Goal: Transaction & Acquisition: Book appointment/travel/reservation

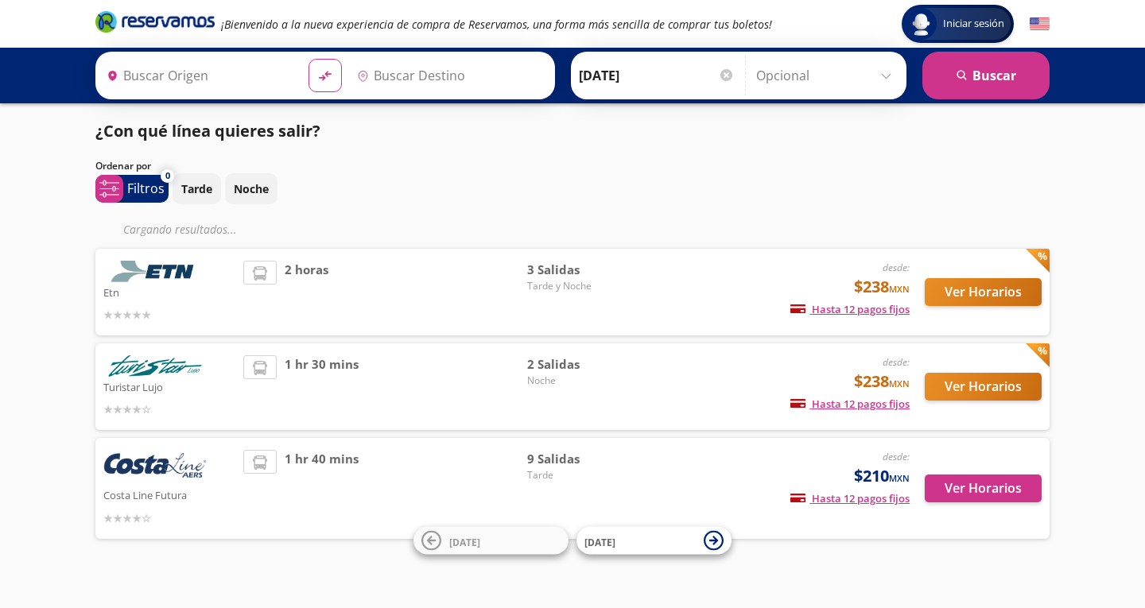
type input "Central del Sur (taxqueña), [GEOGRAPHIC_DATA]"
type input "[GEOGRAPHIC_DATA], [GEOGRAPHIC_DATA]"
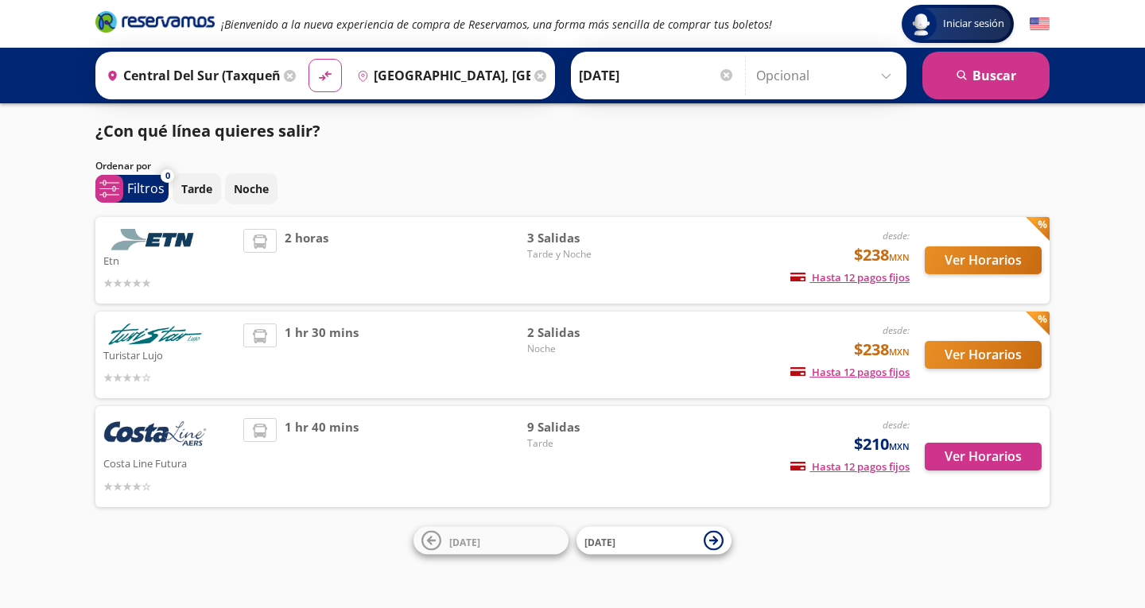
click at [161, 439] on img at bounding box center [154, 435] width 103 height 35
click at [981, 461] on button "Ver Horarios" at bounding box center [983, 457] width 117 height 28
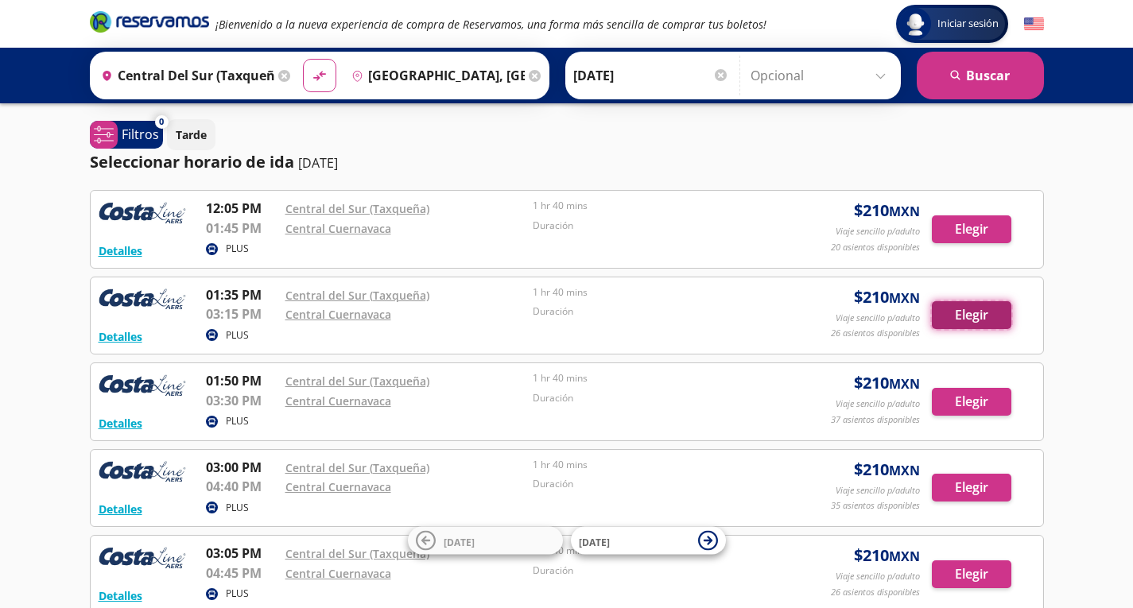
click at [954, 312] on button "Elegir" at bounding box center [972, 315] width 80 height 28
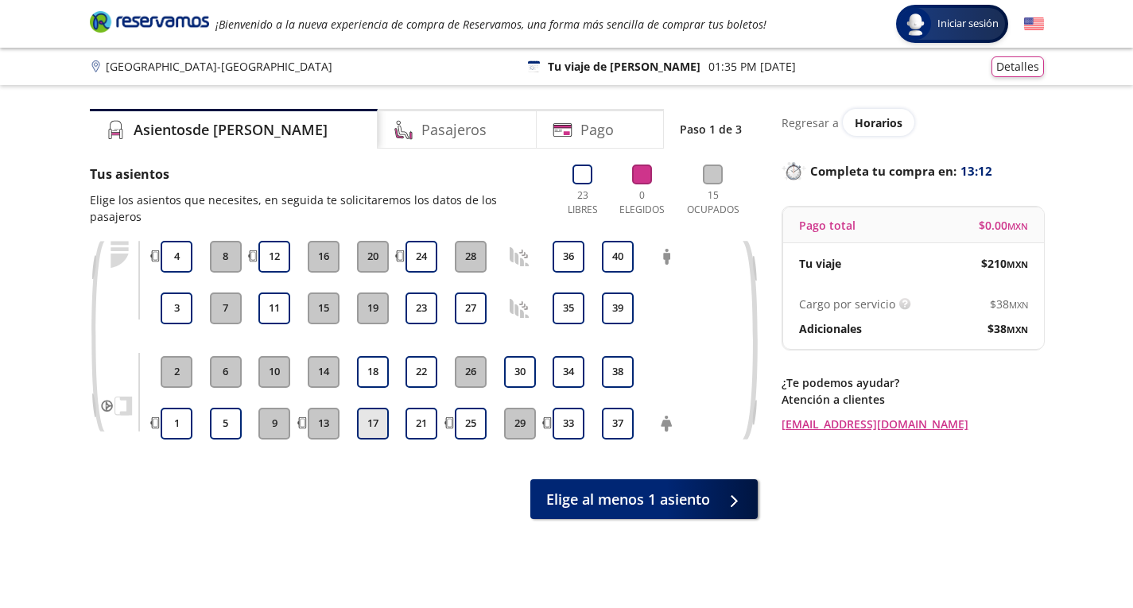
click at [379, 408] on button "17" at bounding box center [373, 424] width 32 height 32
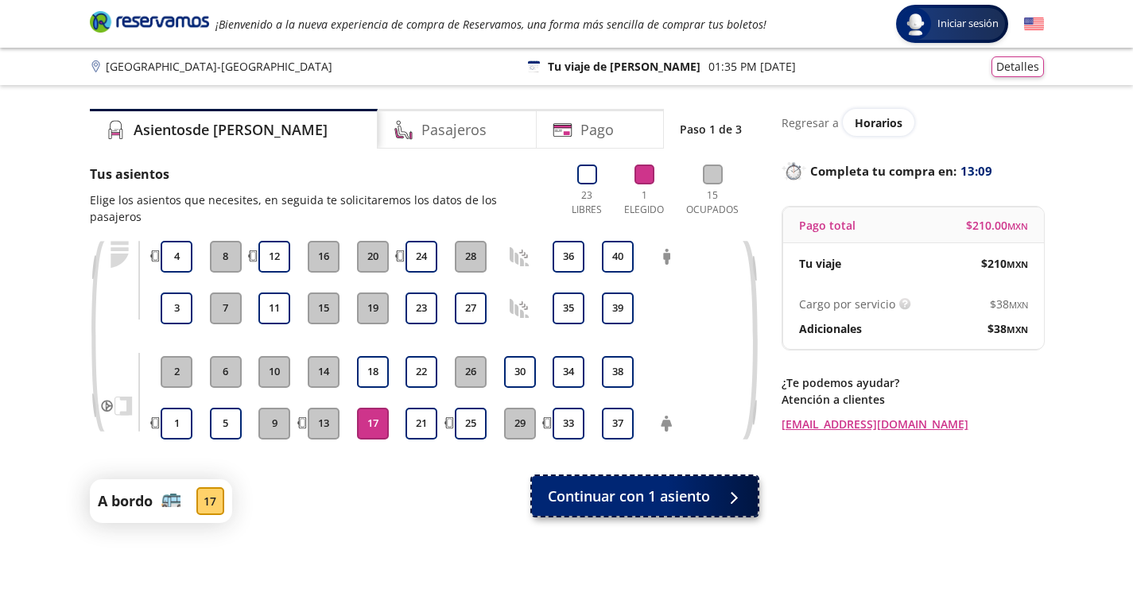
click at [616, 486] on span "Continuar con 1 asiento" at bounding box center [629, 496] width 162 height 21
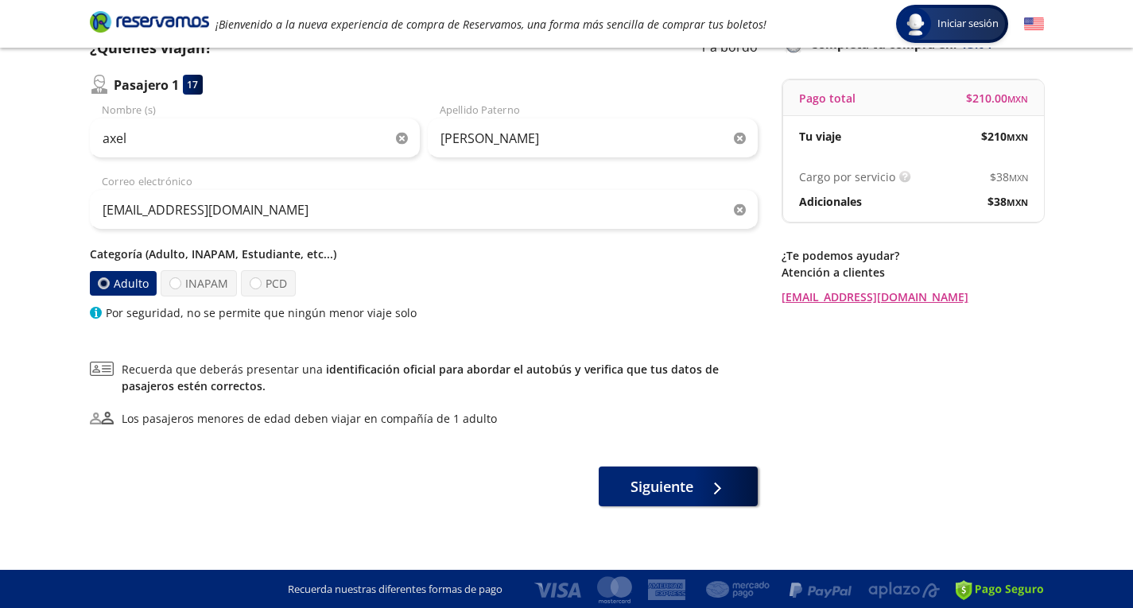
scroll to position [129, 0]
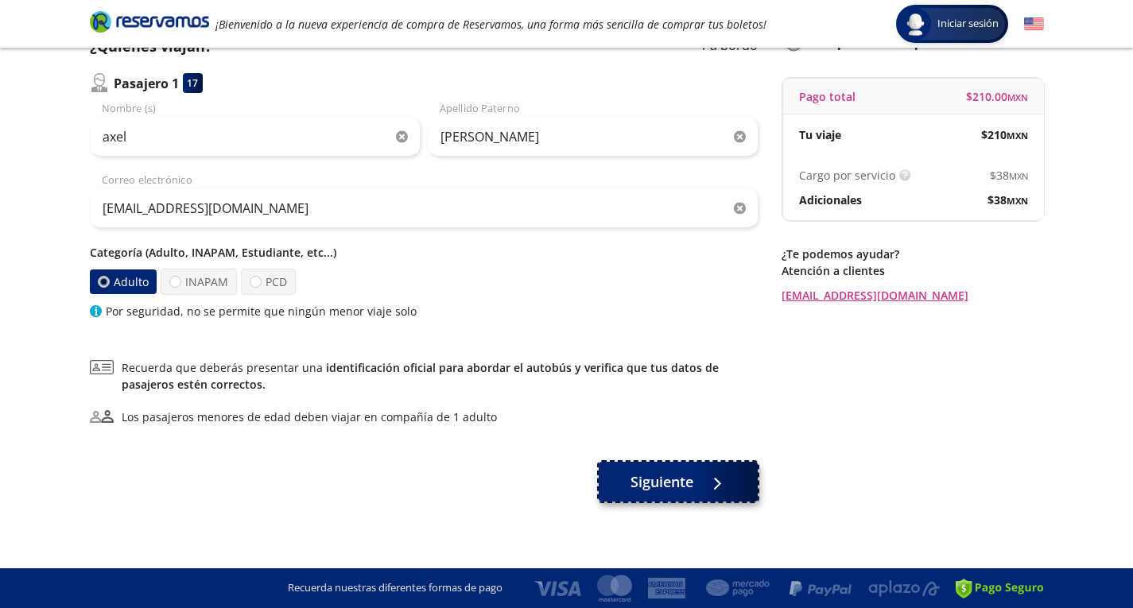
click at [685, 486] on span "Siguiente" at bounding box center [662, 482] width 63 height 21
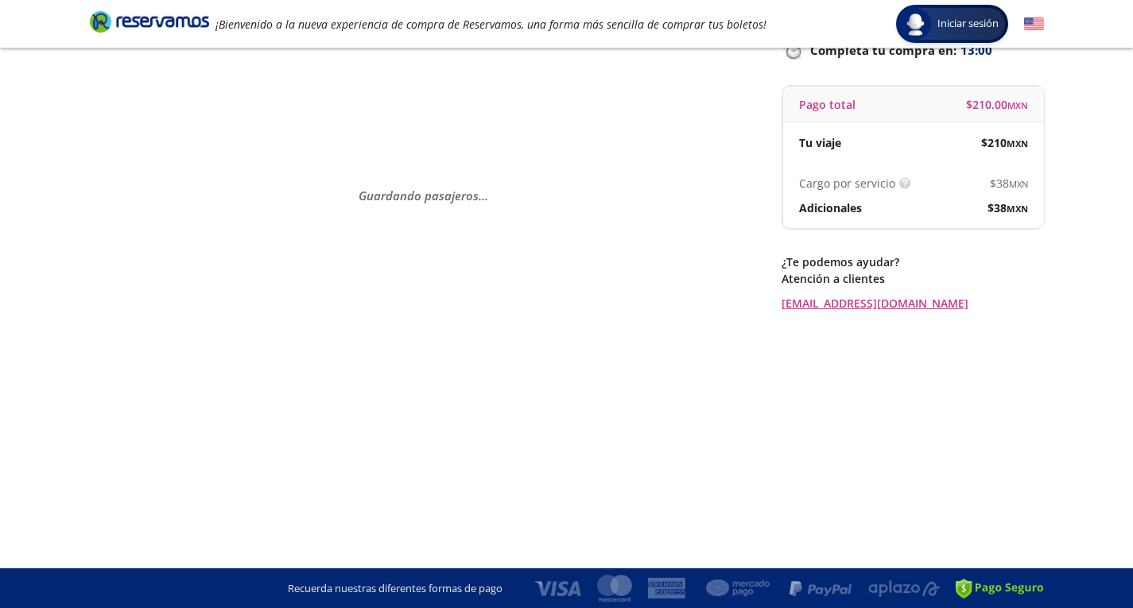
scroll to position [0, 0]
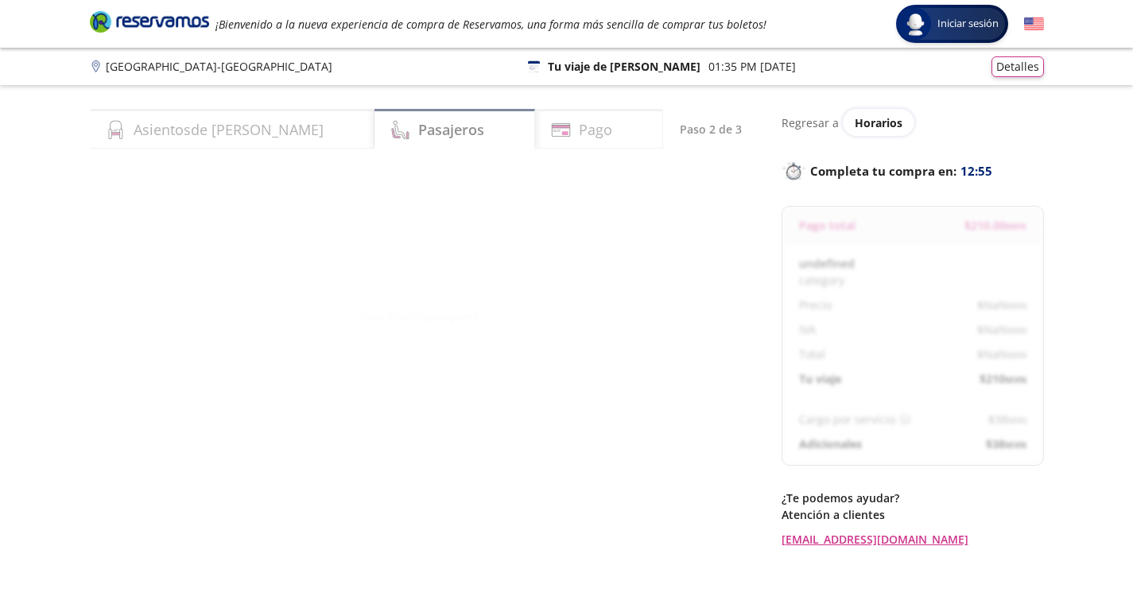
select select "MX"
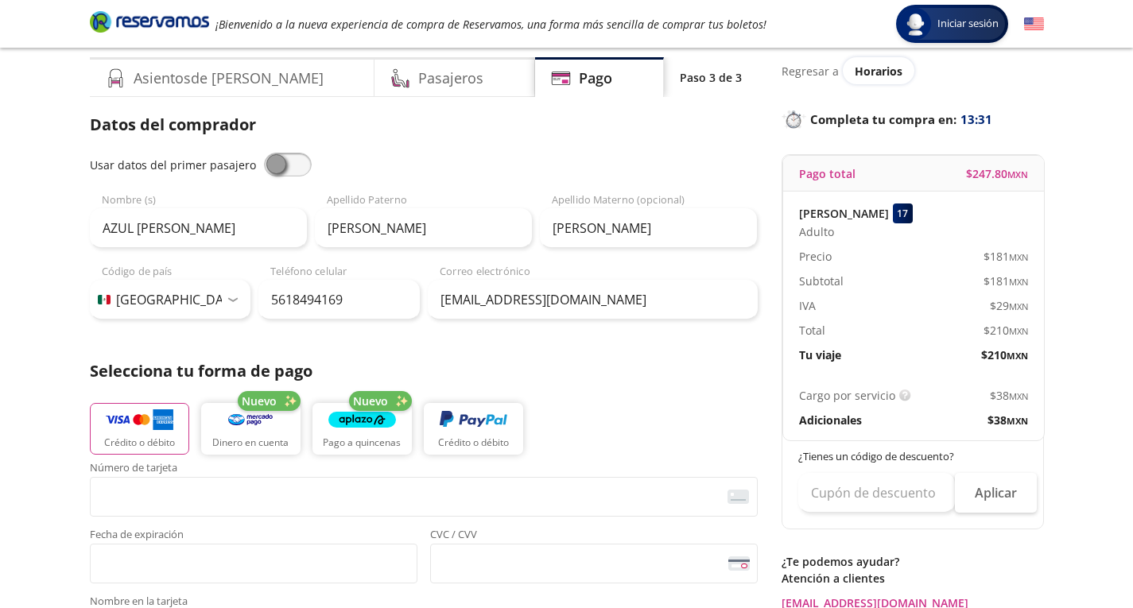
scroll to position [239, 0]
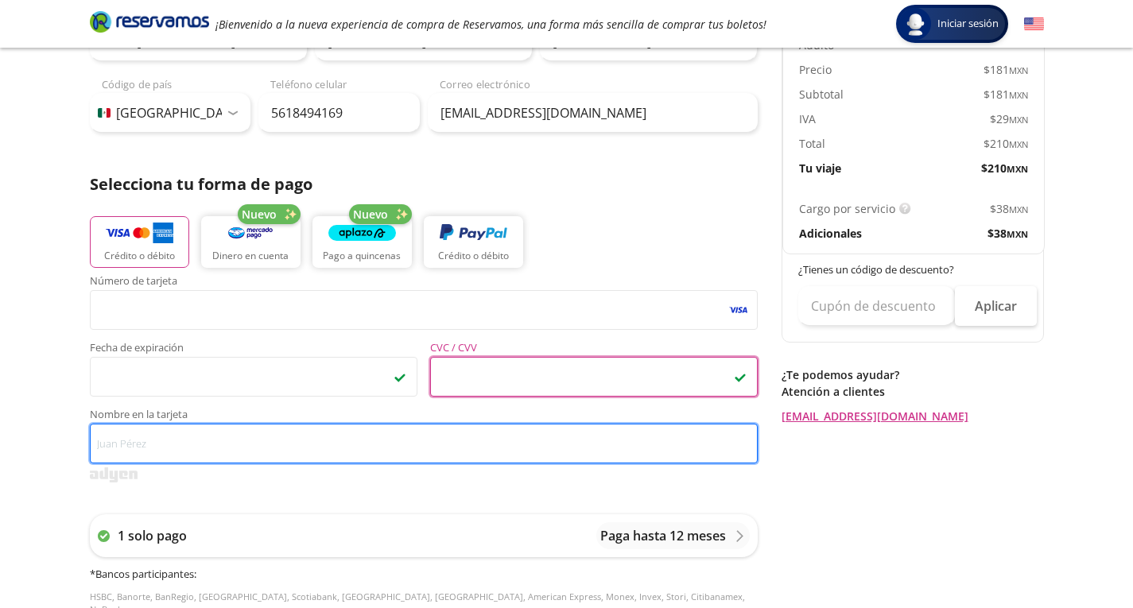
click at [301, 446] on input "Nombre en la tarjeta" at bounding box center [424, 444] width 668 height 40
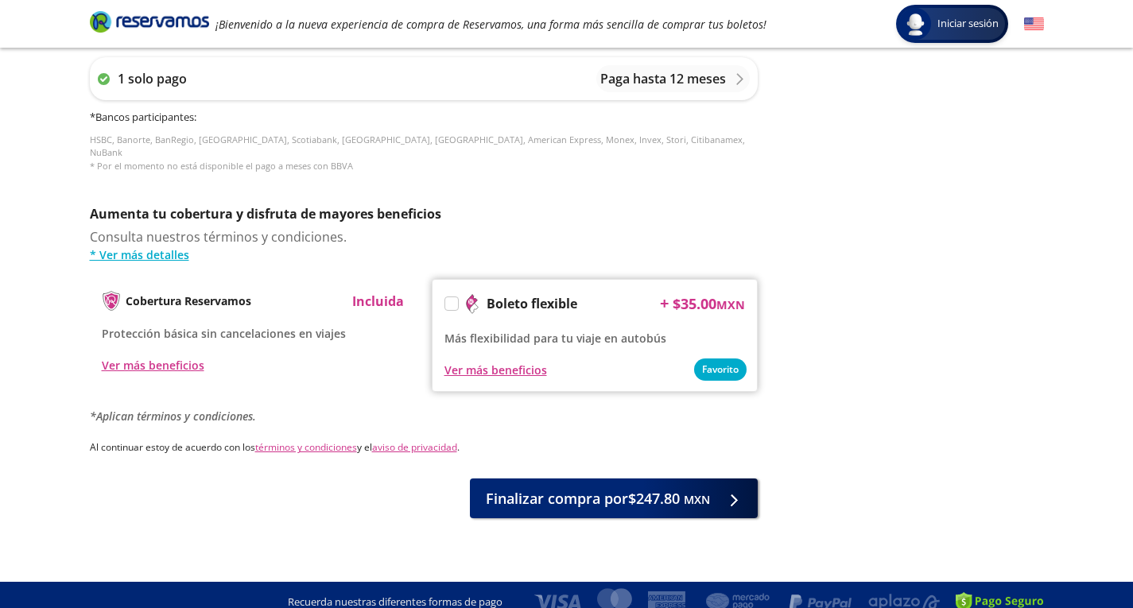
scroll to position [697, 0]
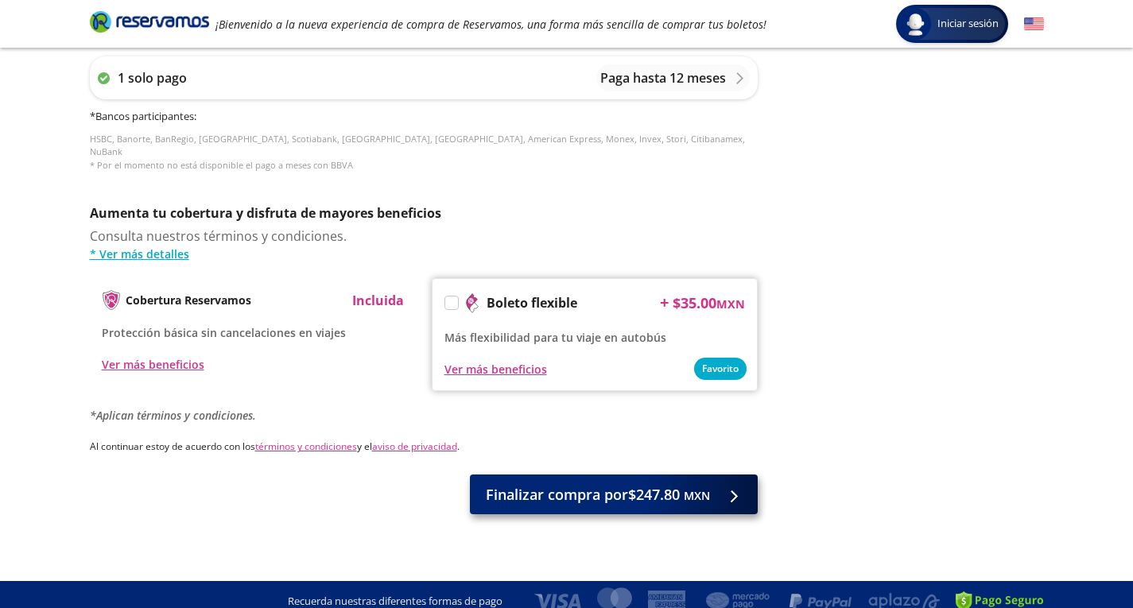
type input "azul [PERSON_NAME]"
click at [577, 489] on span "Finalizar compra por $247.80 MXN" at bounding box center [598, 494] width 224 height 21
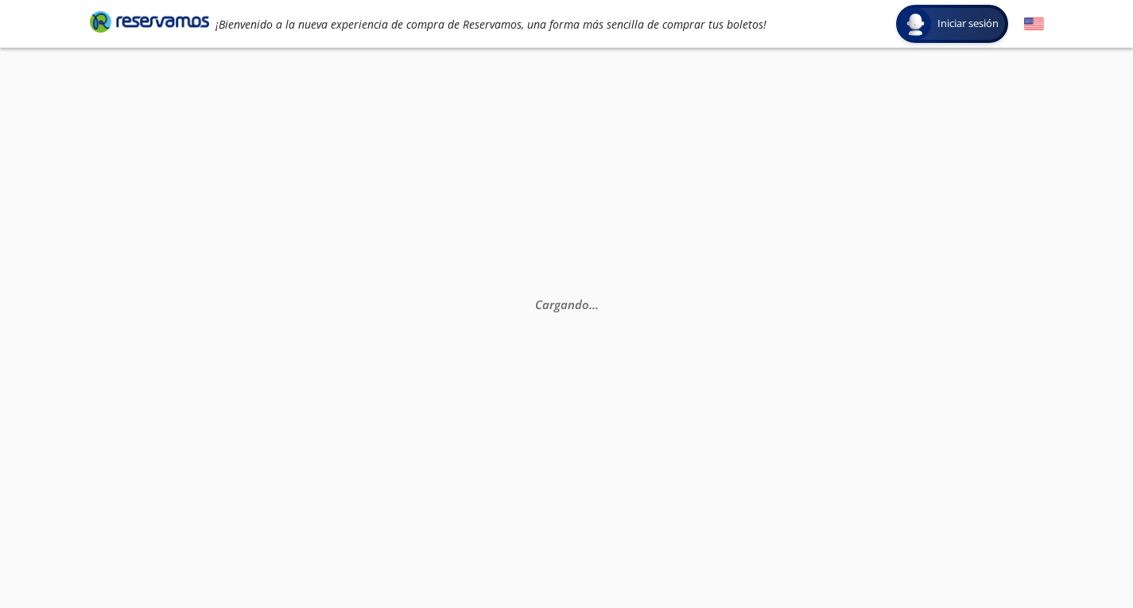
scroll to position [0, 0]
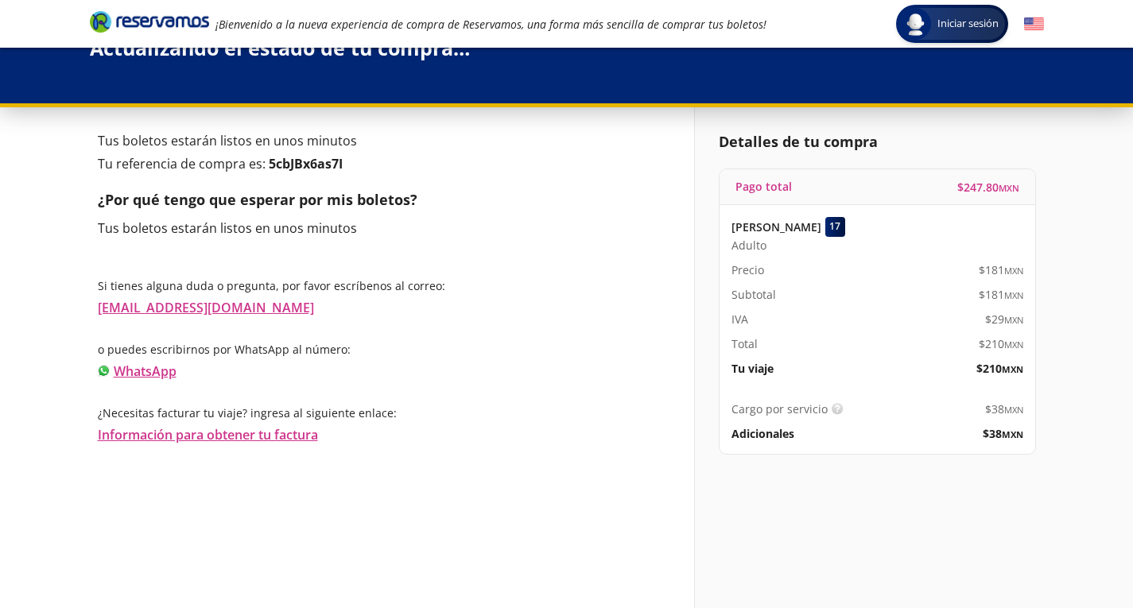
scroll to position [46, 0]
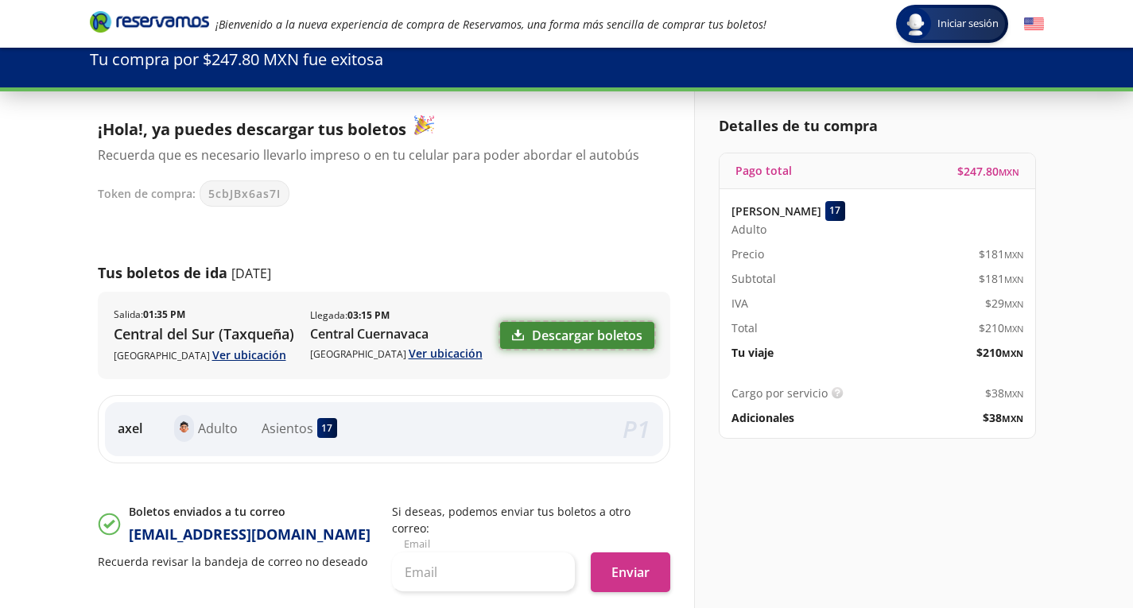
click at [529, 333] on link "Descargar boletos" at bounding box center [577, 335] width 154 height 27
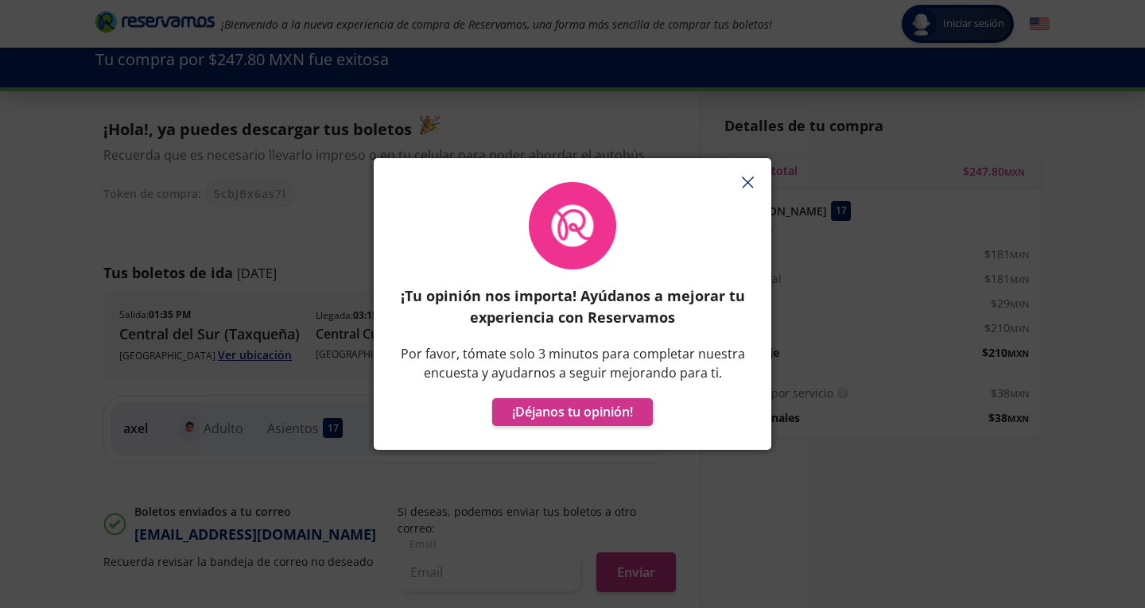
click at [748, 178] on icon "button" at bounding box center [748, 183] width 12 height 12
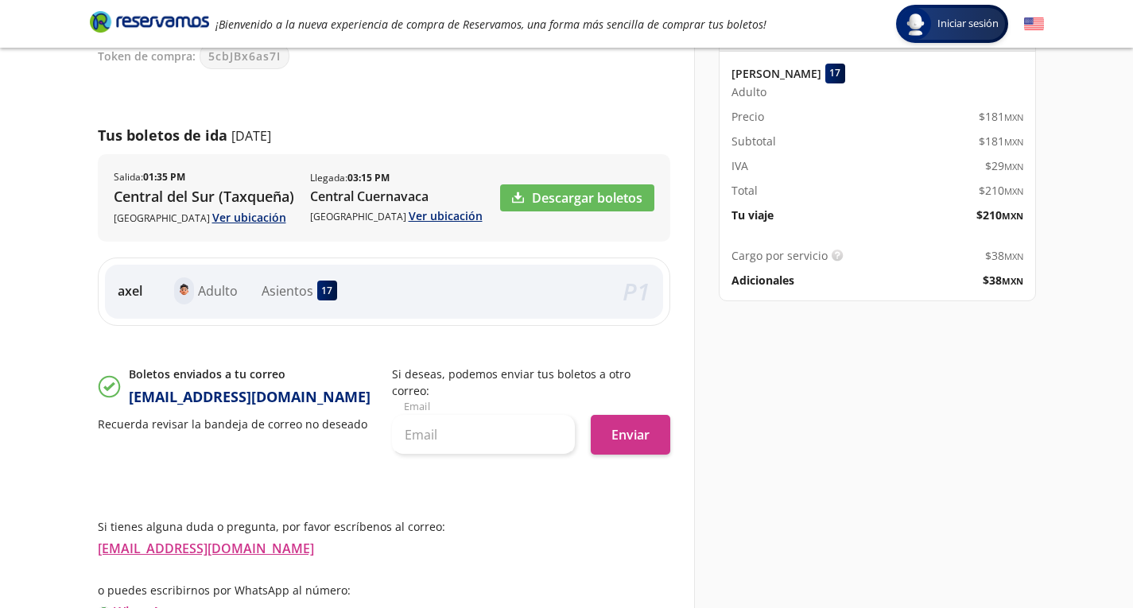
scroll to position [244, 0]
